Goal: Information Seeking & Learning: Learn about a topic

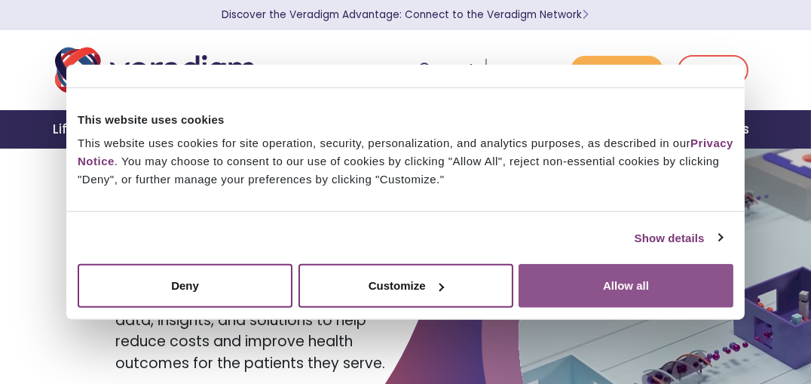
click at [578, 281] on button "Allow all" at bounding box center [626, 286] width 215 height 44
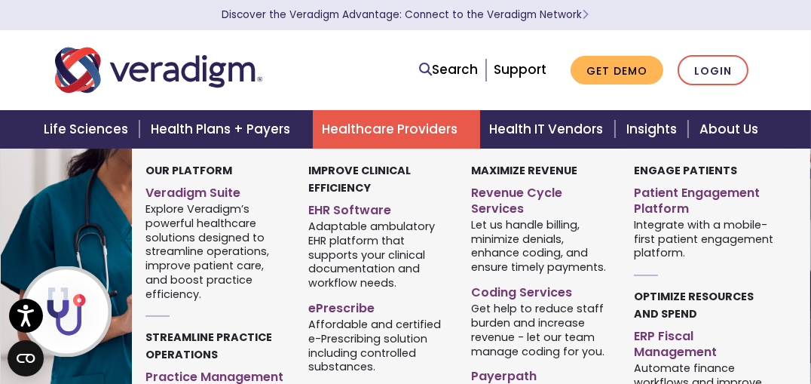
click at [369, 145] on link "Healthcare Providers" at bounding box center [396, 129] width 167 height 38
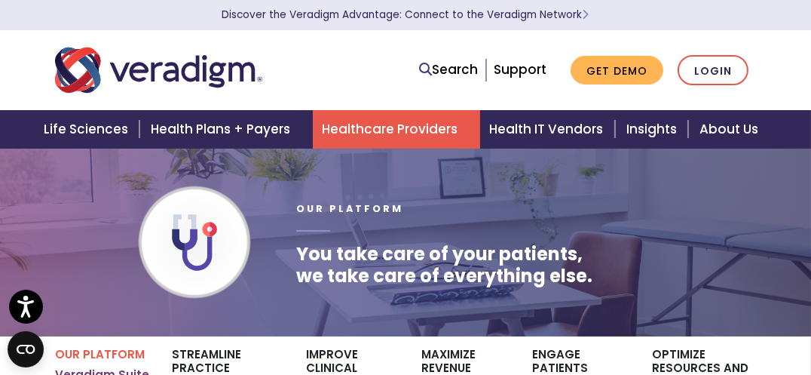
click at [697, 229] on div "Our Platform You take care of your patients, we take care of everything else." at bounding box center [526, 242] width 483 height 140
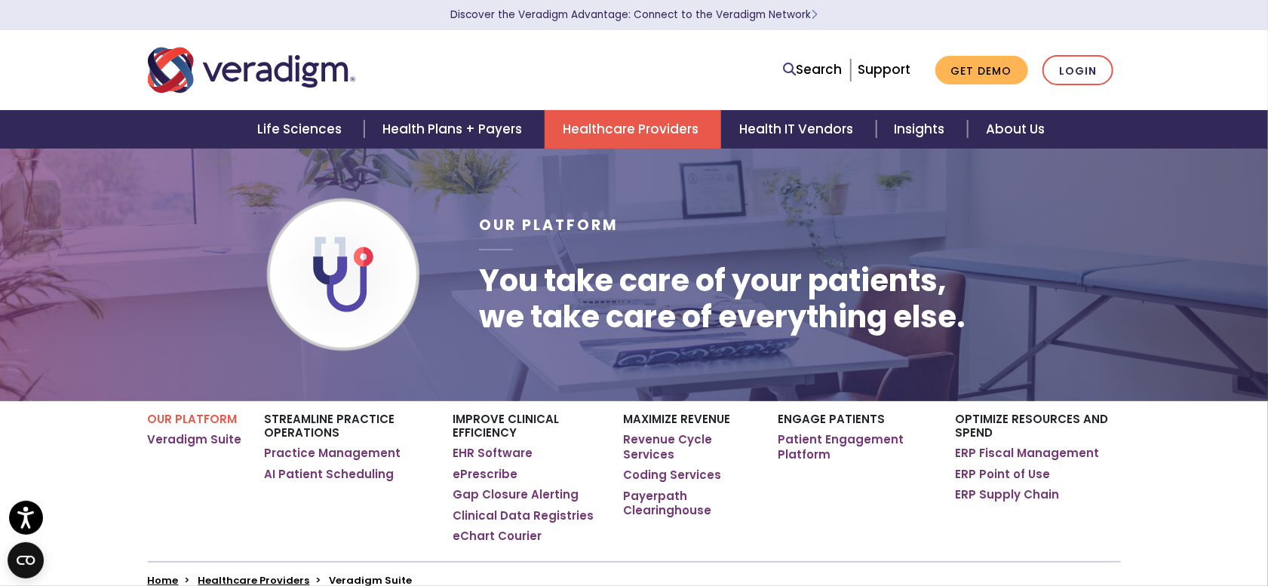
click at [304, 72] on img "Veradigm logo" at bounding box center [251, 70] width 207 height 50
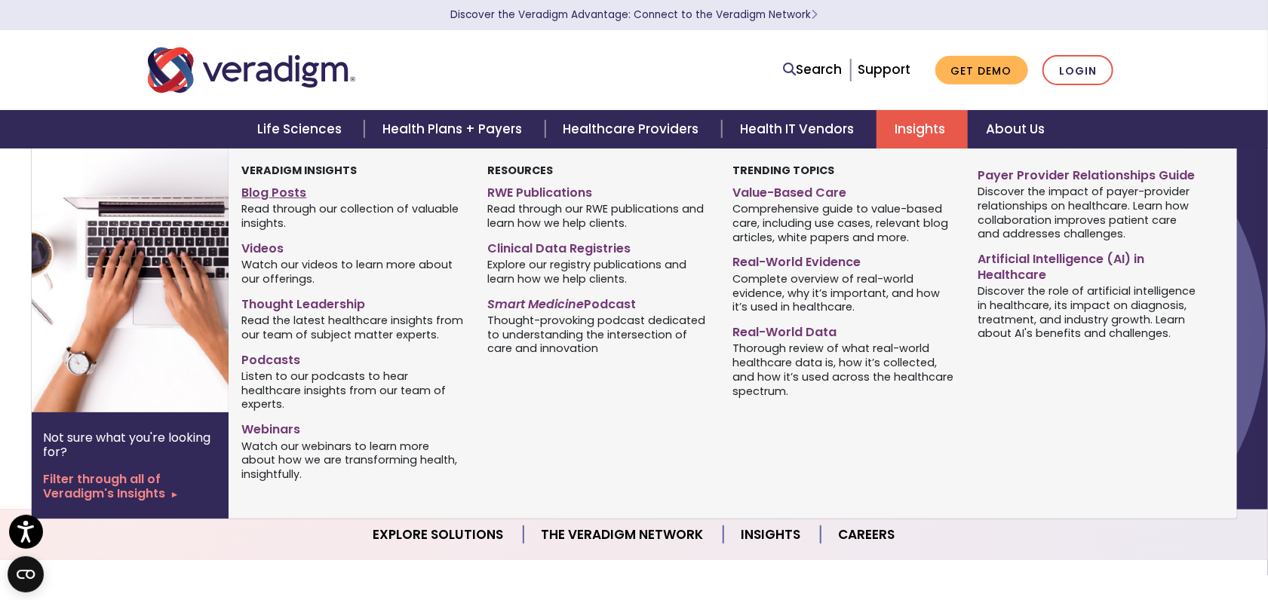
click at [300, 201] on link "Blog Posts" at bounding box center [352, 190] width 222 height 22
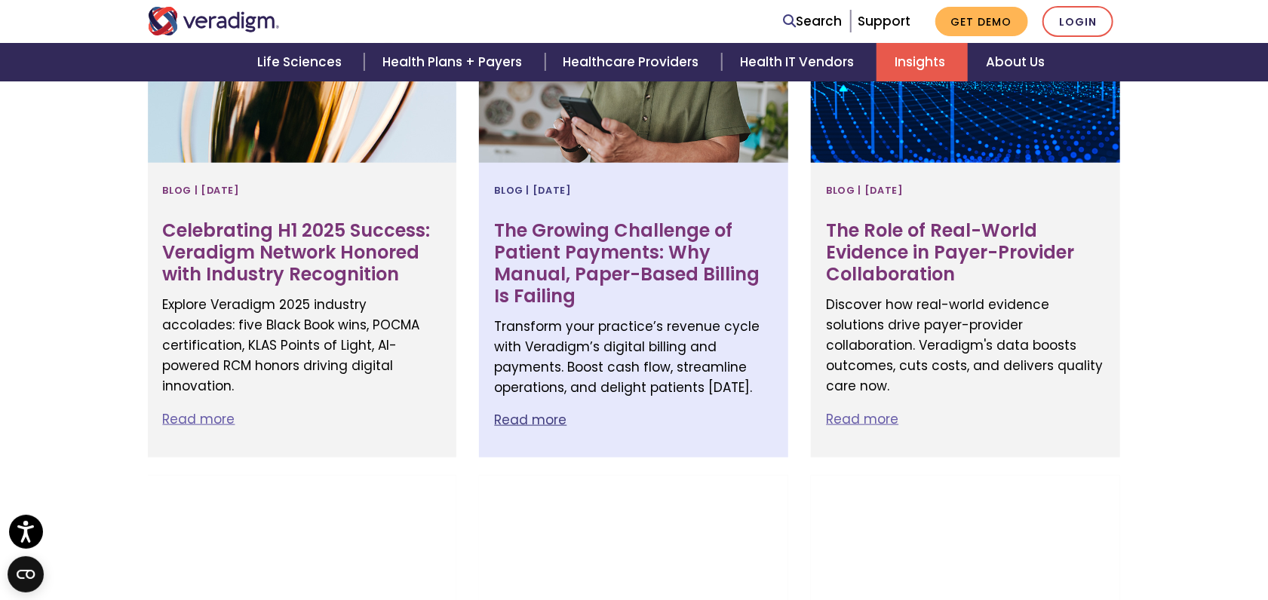
scroll to position [754, 0]
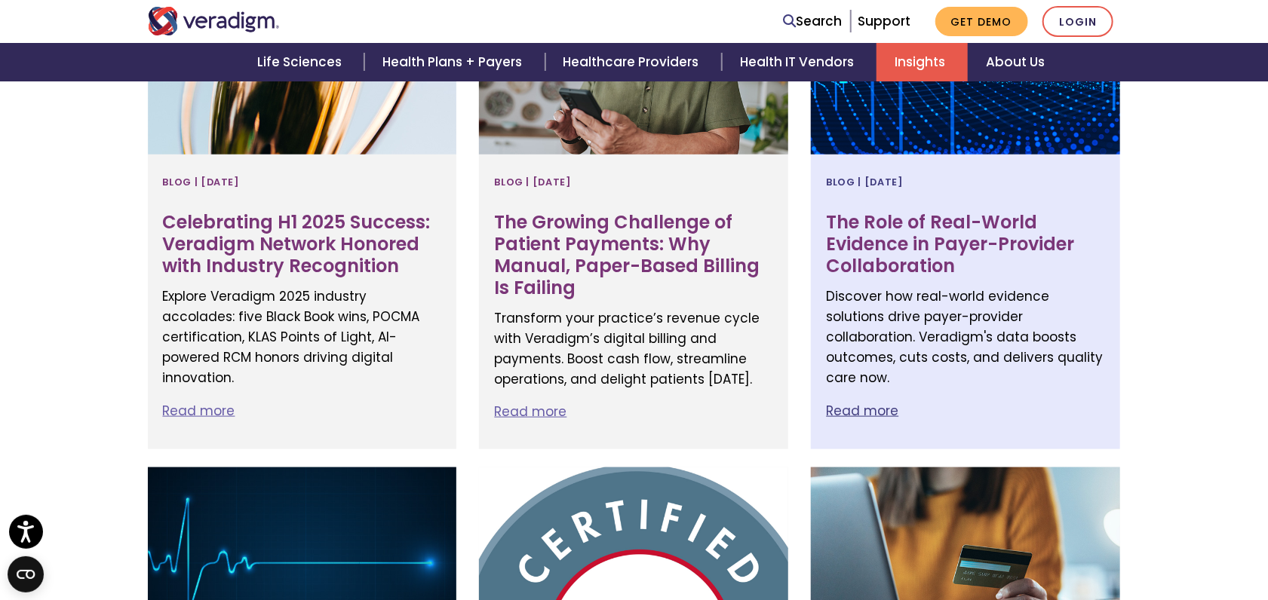
click at [991, 277] on h3 "The Role of Real-World Evidence in Payer-Provider Collaboration" at bounding box center [965, 244] width 279 height 65
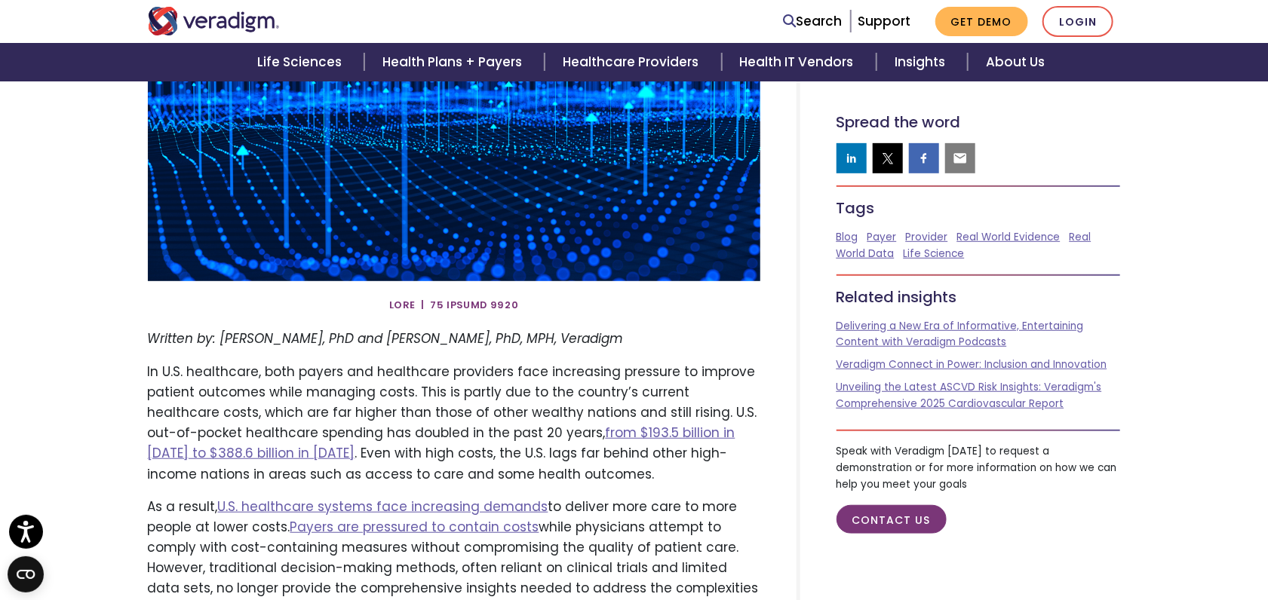
scroll to position [502, 0]
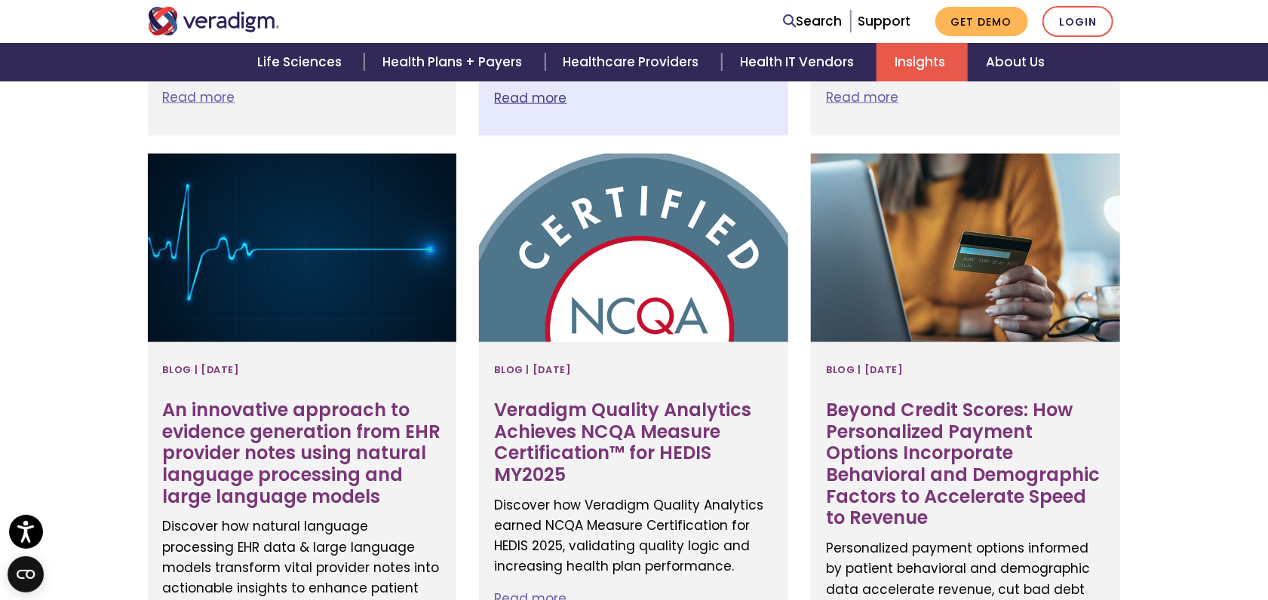
scroll to position [1256, 0]
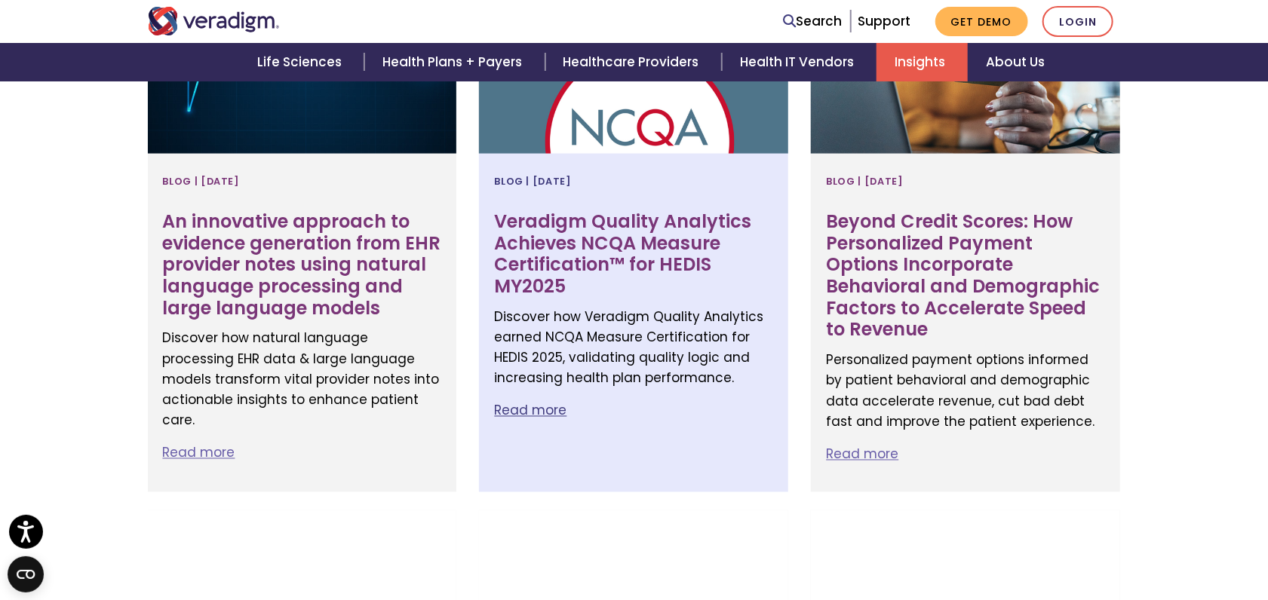
click at [588, 298] on h3 "Veradigm Quality Analytics Achieves NCQA Measure Certification™ for HEDIS MY2025" at bounding box center [633, 254] width 279 height 87
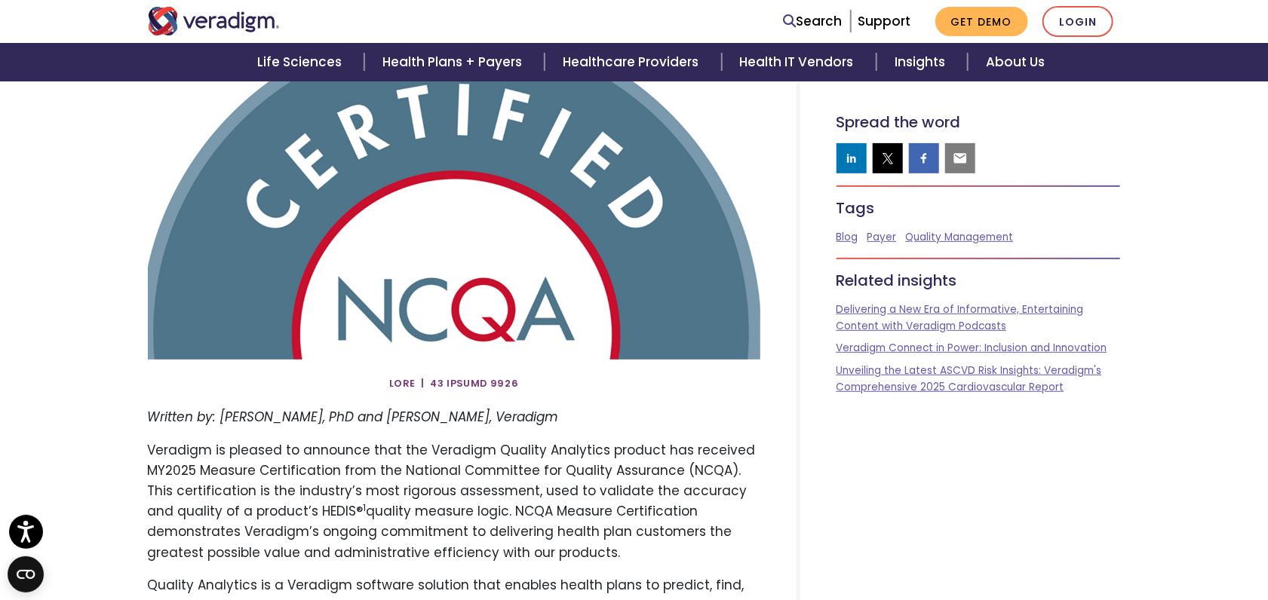
scroll to position [502, 0]
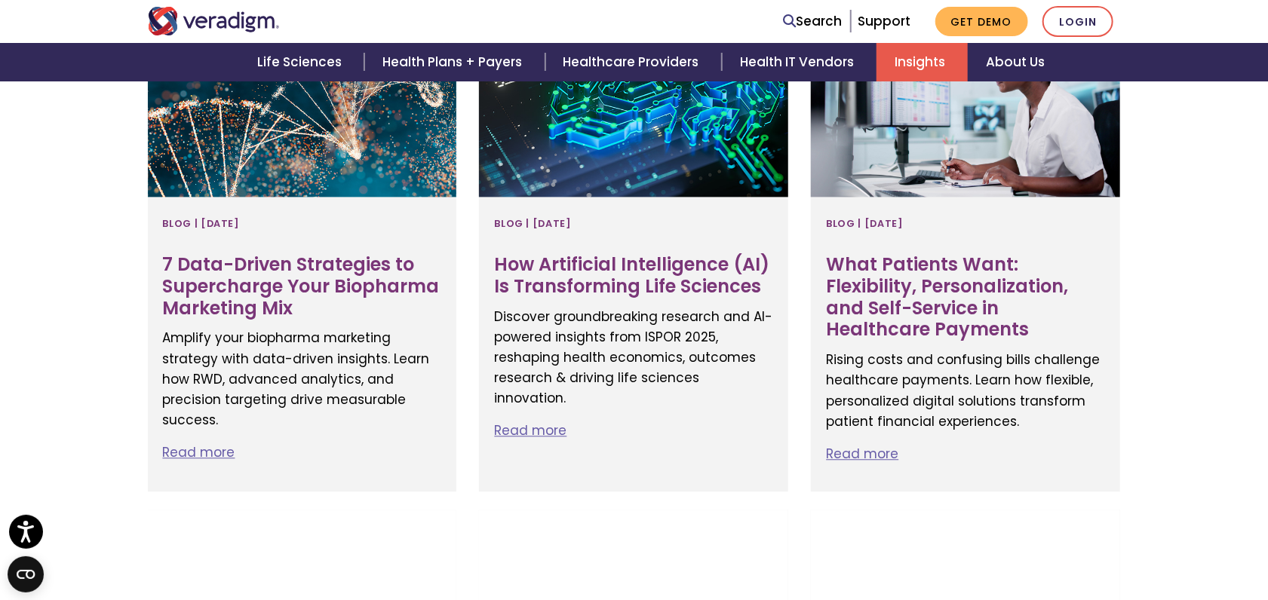
scroll to position [2073, 0]
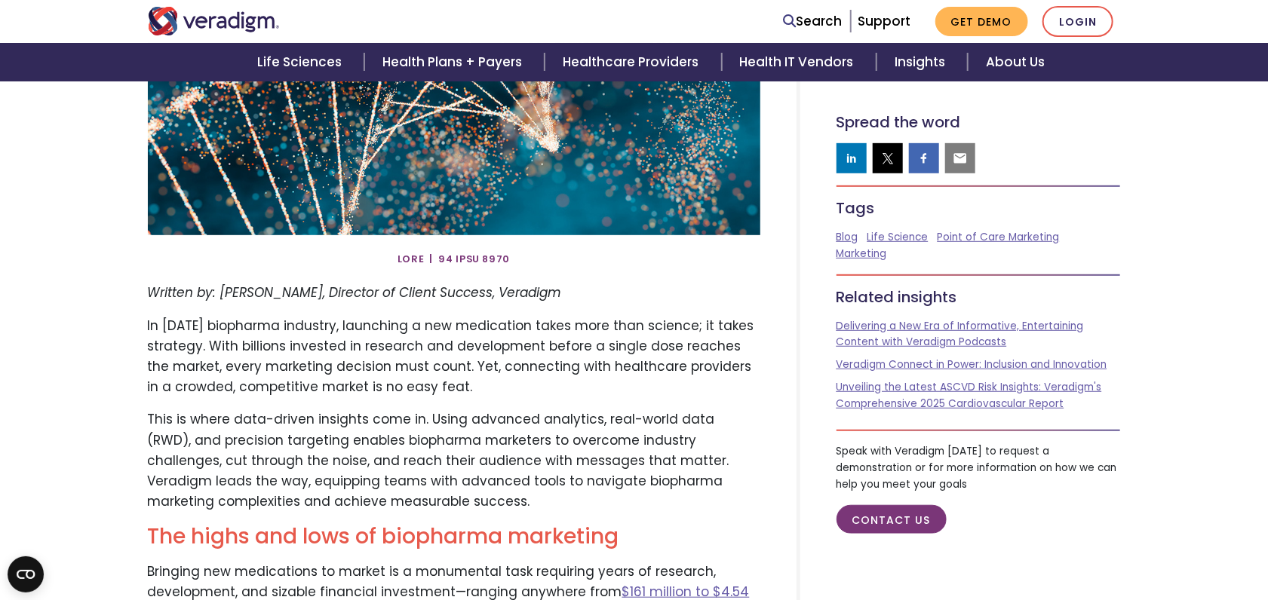
scroll to position [377, 0]
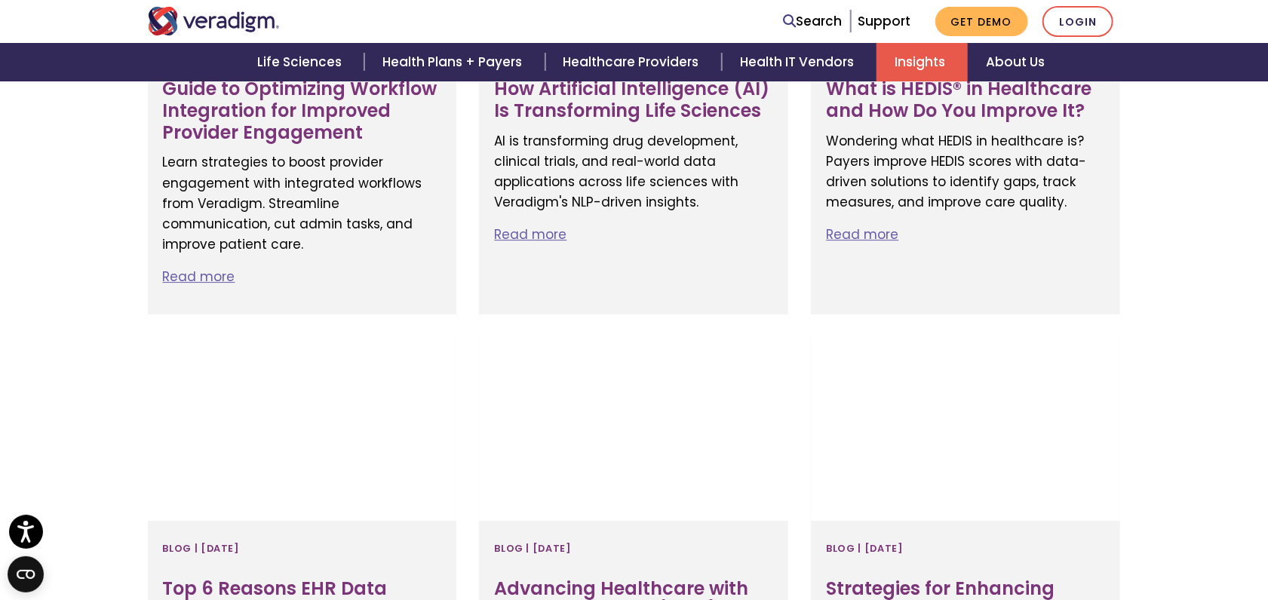
scroll to position [2512, 0]
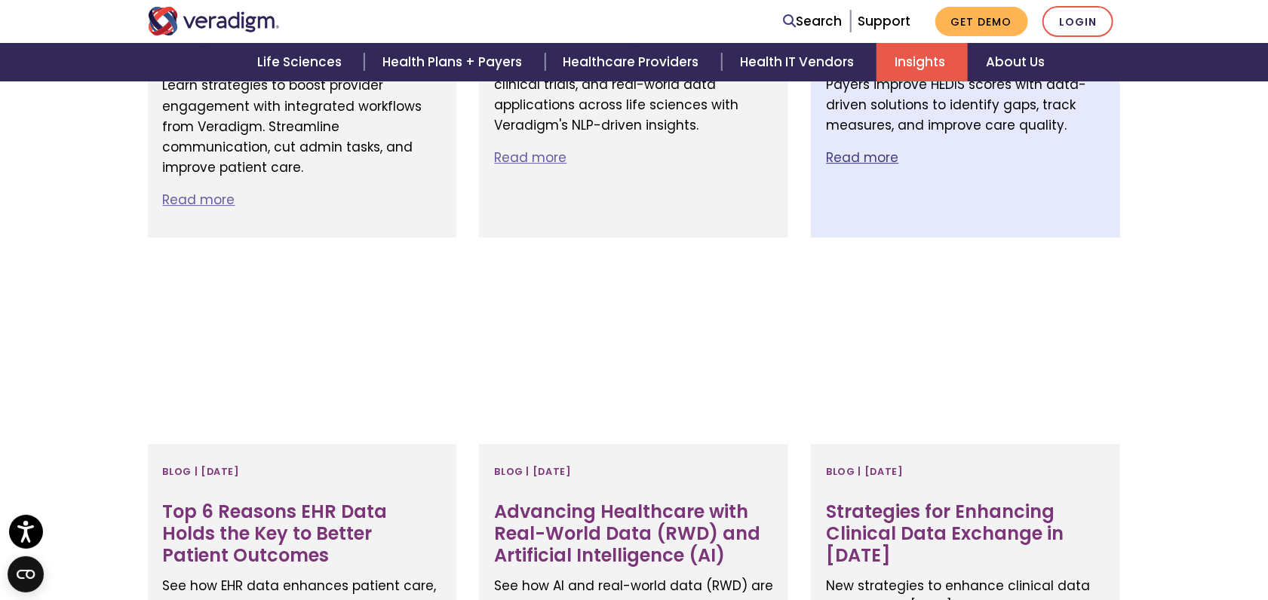
click at [870, 45] on h3 "What is HEDIS® in Healthcare and How Do You Improve It?" at bounding box center [965, 24] width 279 height 44
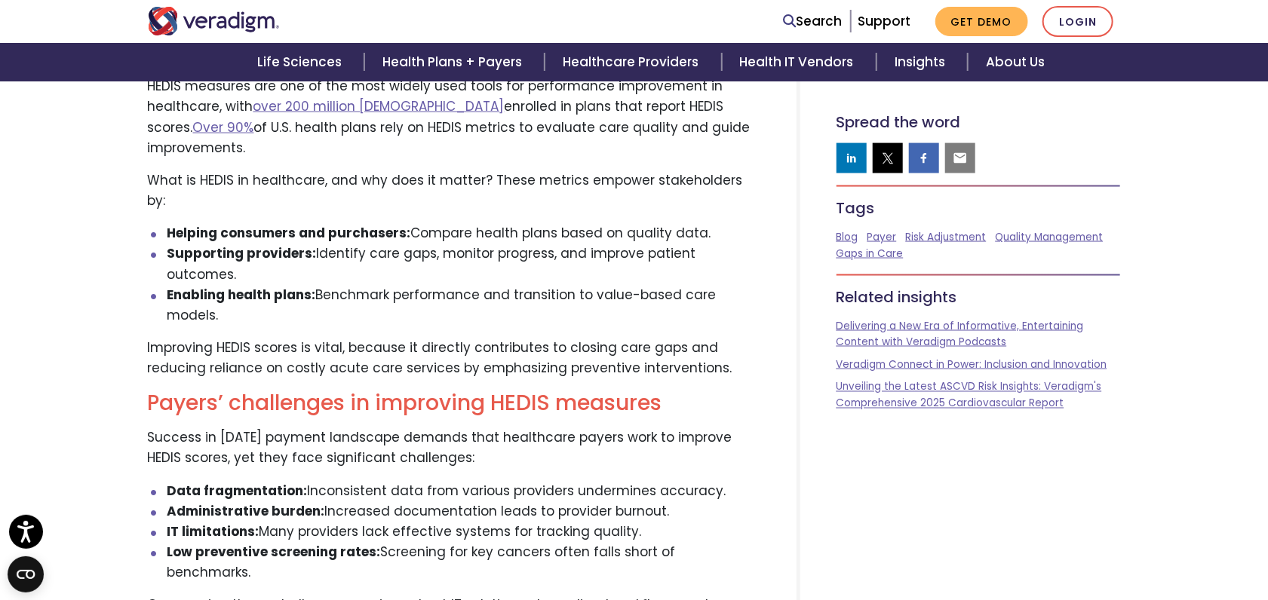
scroll to position [1256, 0]
